Goal: Task Accomplishment & Management: Complete application form

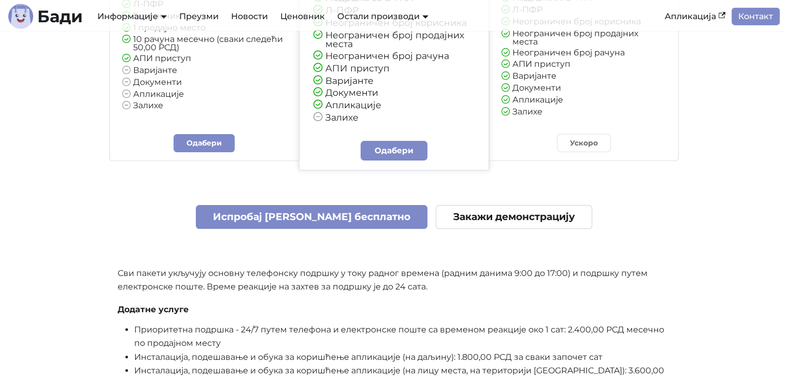
scroll to position [2538, 0]
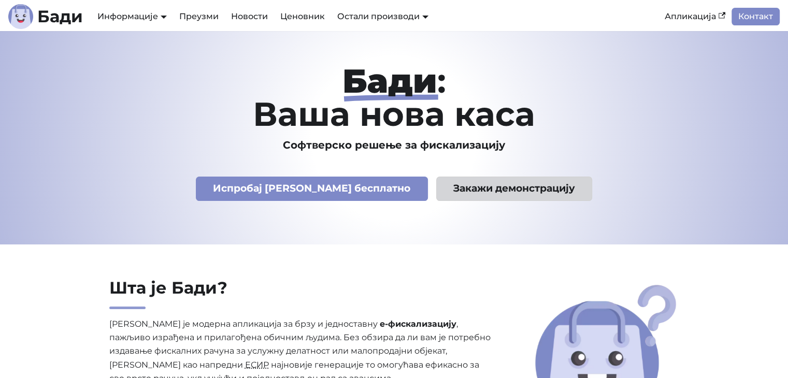
click at [450, 191] on link "Закажи демонстрацију" at bounding box center [514, 189] width 156 height 24
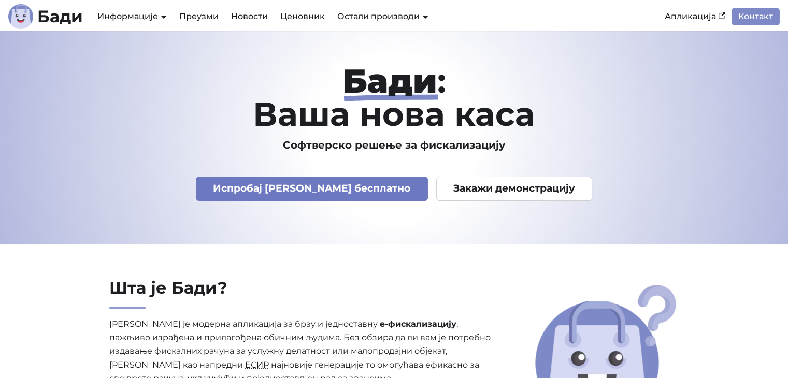
click at [271, 186] on link "Испробај [PERSON_NAME] бесплатно" at bounding box center [312, 189] width 232 height 24
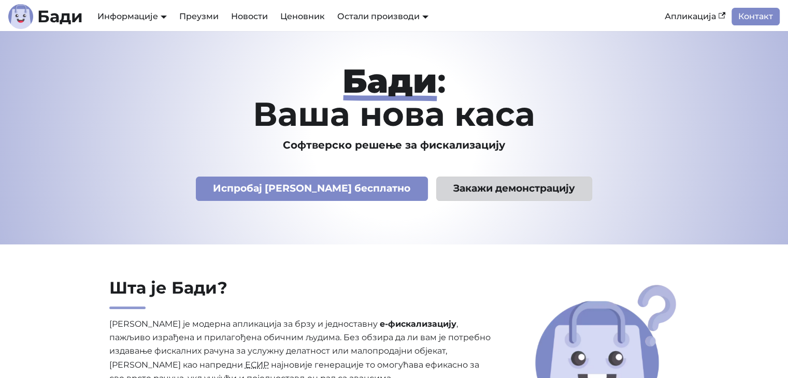
click at [466, 187] on link "Закажи демонстрацију" at bounding box center [514, 189] width 156 height 24
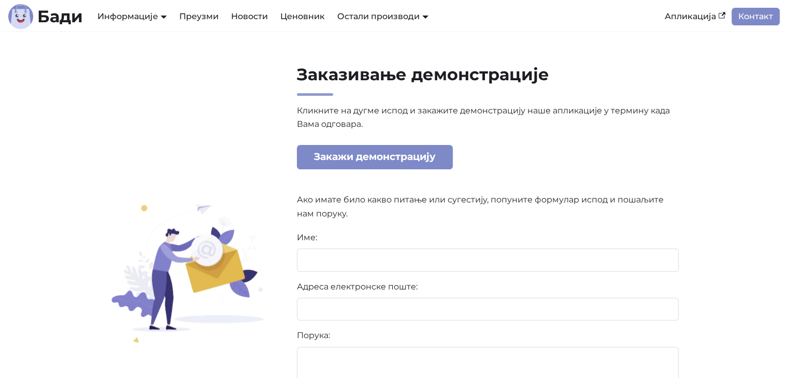
scroll to position [104, 0]
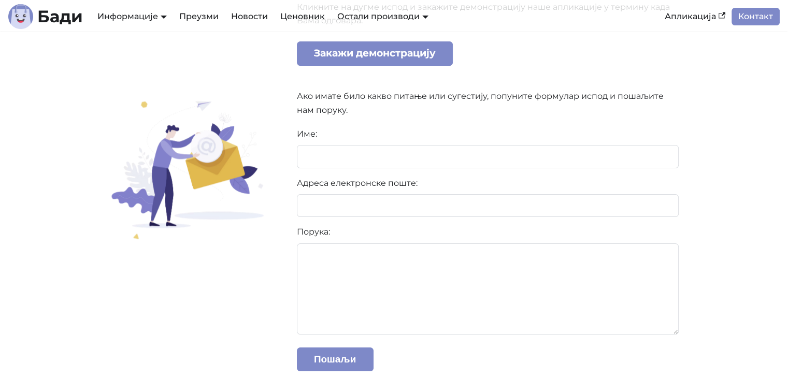
click at [361, 141] on form "Име: Адреса електронске поште: Порука: Пошаљи" at bounding box center [488, 249] width 382 height 244
click at [352, 158] on input at bounding box center [488, 156] width 382 height 23
type input "**********"
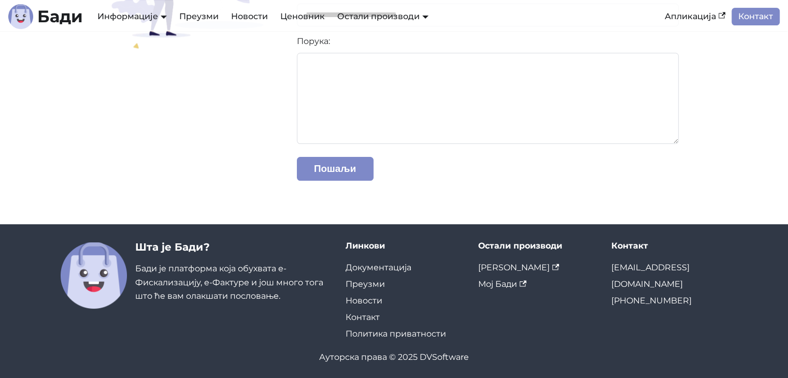
scroll to position [296, 0]
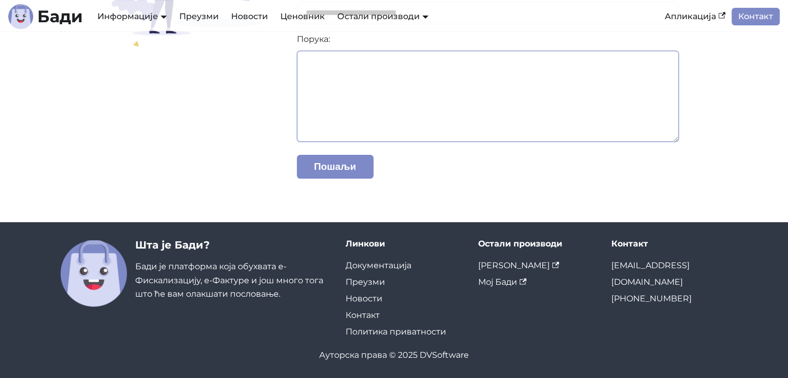
click at [355, 108] on textarea at bounding box center [488, 96] width 382 height 91
type textarea "**********"
click at [344, 153] on form "**********" at bounding box center [488, 57] width 382 height 244
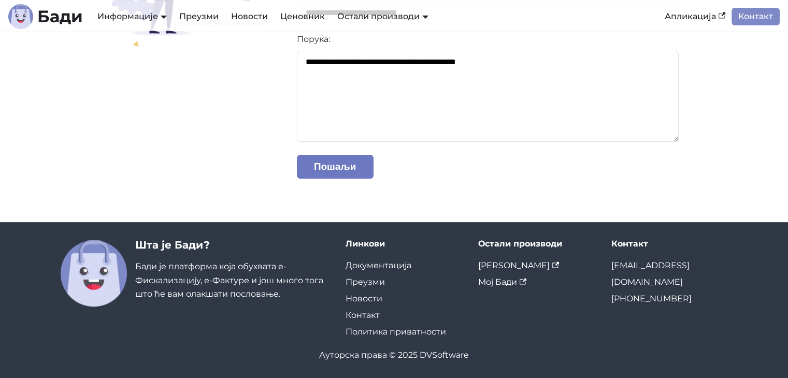
click at [349, 166] on button "Пошаљи" at bounding box center [335, 167] width 77 height 24
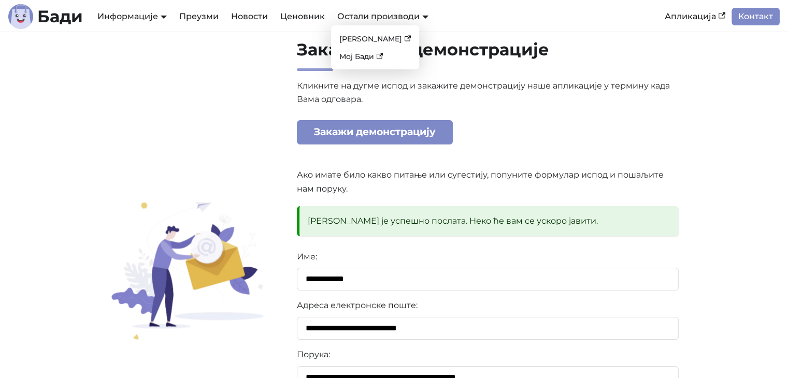
scroll to position [0, 0]
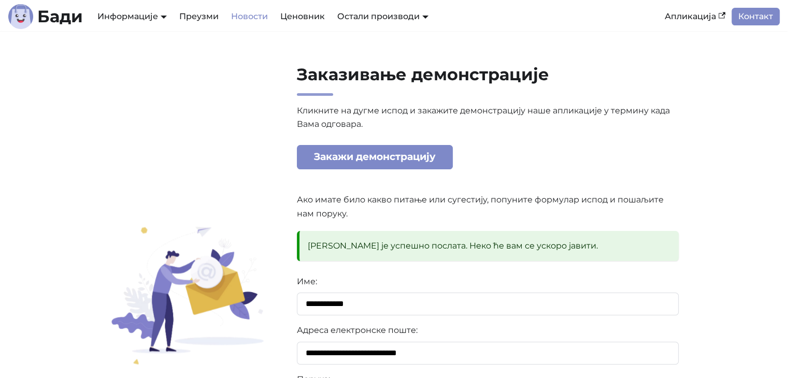
click at [269, 19] on link "Новости" at bounding box center [249, 17] width 49 height 18
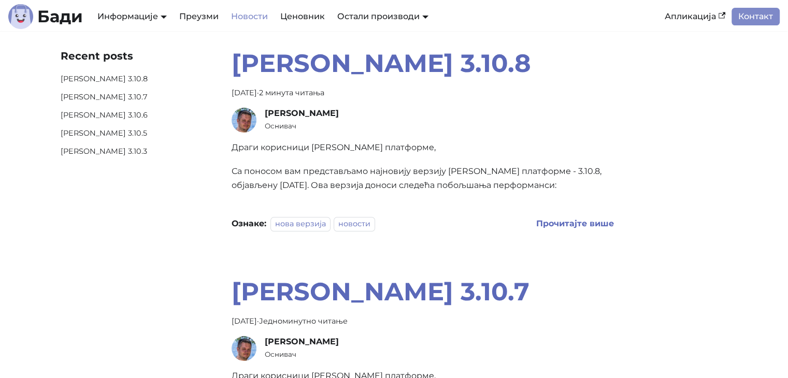
click at [241, 119] on img at bounding box center [244, 120] width 25 height 25
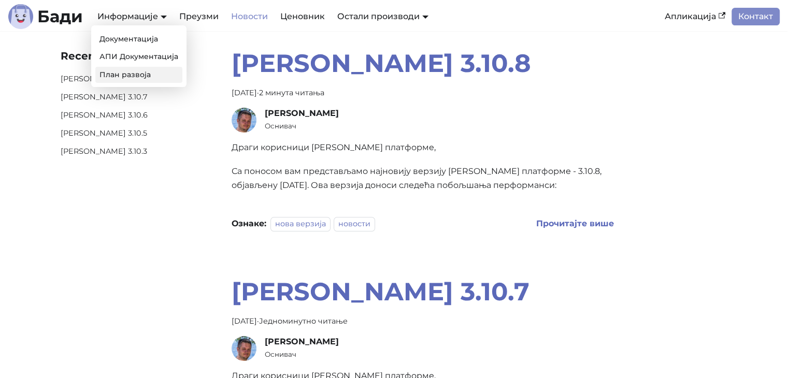
click at [147, 76] on link "План развоја" at bounding box center [138, 75] width 87 height 16
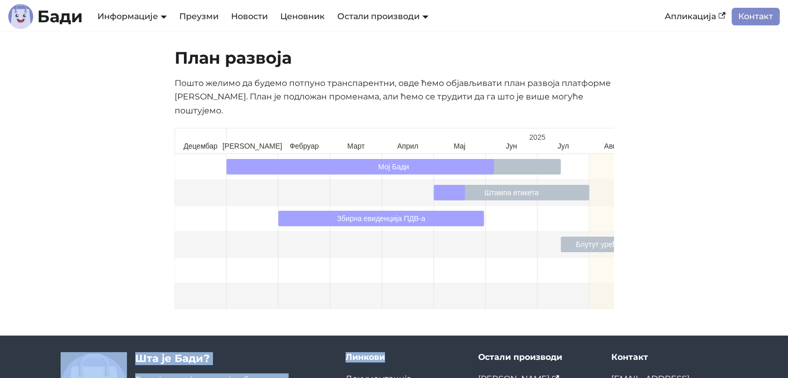
drag, startPoint x: 276, startPoint y: 298, endPoint x: 470, endPoint y: 324, distance: 196.0
click at [469, 324] on div "Пређи на главни садржај Бади Информације Документација АПИ Документација План р…" at bounding box center [394, 246] width 788 height 493
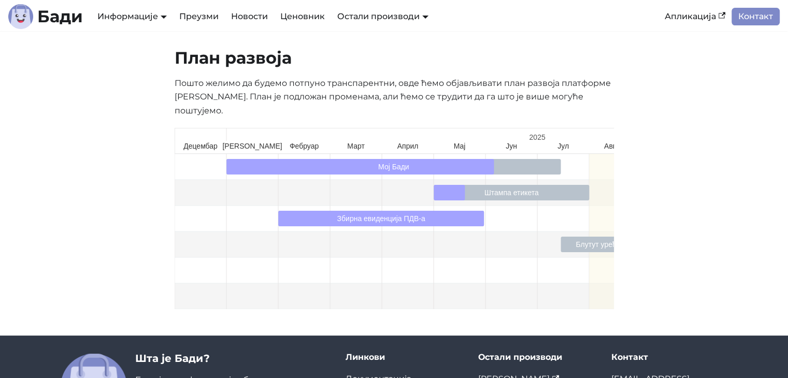
click at [751, 184] on div "План развоја Пошто желимо да будемо потпуно транспарентни, овде ћемо објављиват…" at bounding box center [394, 183] width 788 height 305
